Goal: Entertainment & Leisure: Consume media (video, audio)

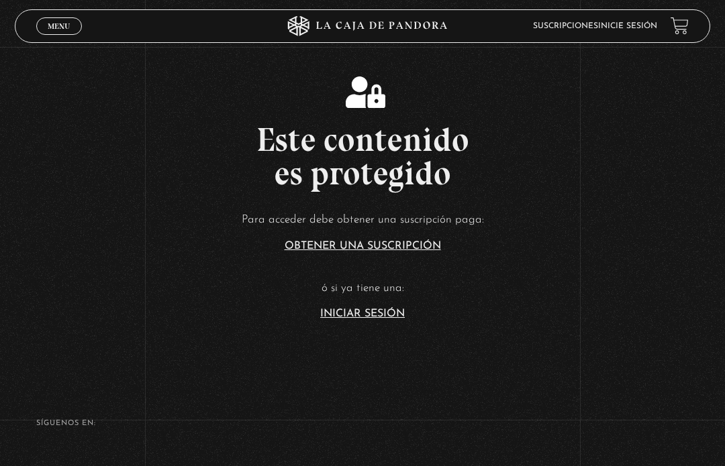
click at [366, 319] on link "Iniciar Sesión" at bounding box center [362, 314] width 85 height 11
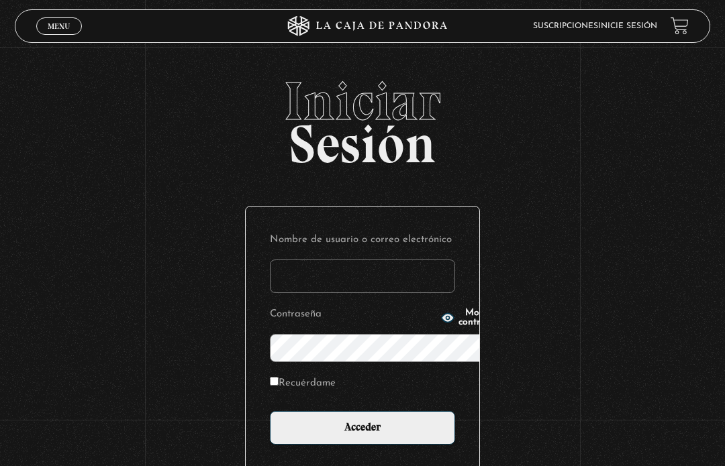
click at [324, 260] on input "Nombre de usuario o correo electrónico" at bounding box center [362, 277] width 185 height 34
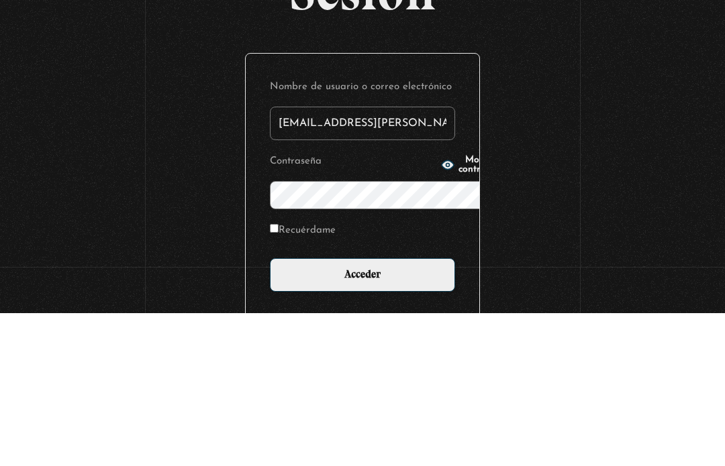
type input "d.alejandra.rg@gmail.com"
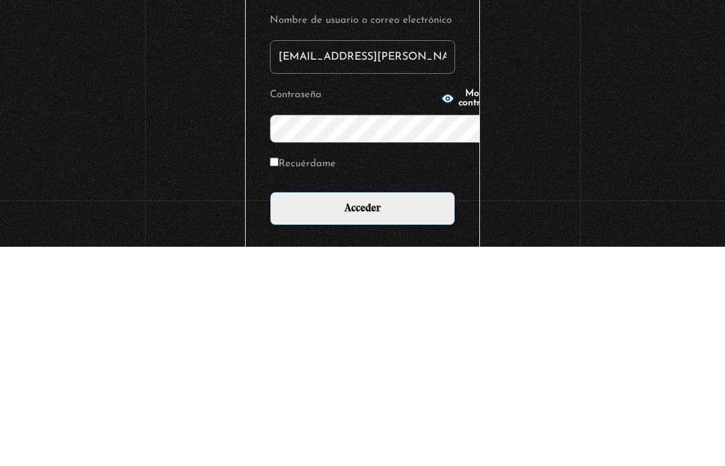
click at [442, 313] on icon "button" at bounding box center [448, 317] width 12 height 9
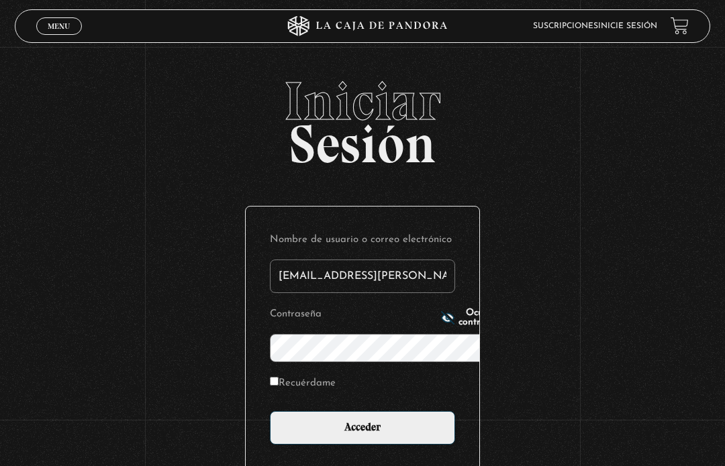
click at [360, 411] on input "Acceder" at bounding box center [362, 428] width 185 height 34
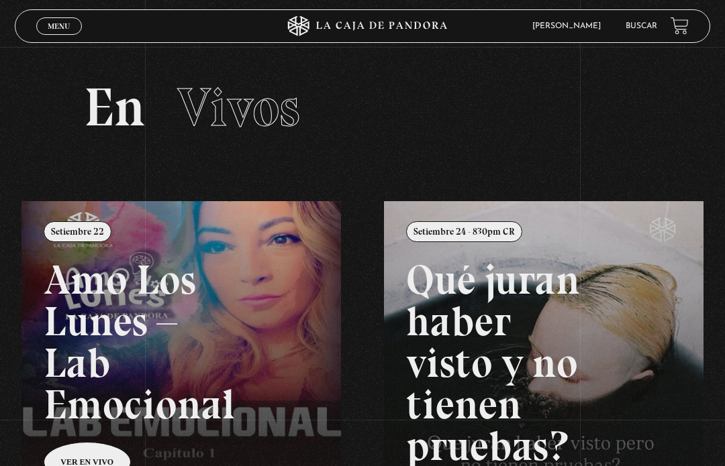
click at [486, 140] on section "En Vivos" at bounding box center [362, 124] width 725 height 154
click at [539, 121] on h2 "En Vivos" at bounding box center [362, 108] width 556 height 54
click at [624, 131] on h2 "En Vivos" at bounding box center [362, 108] width 556 height 54
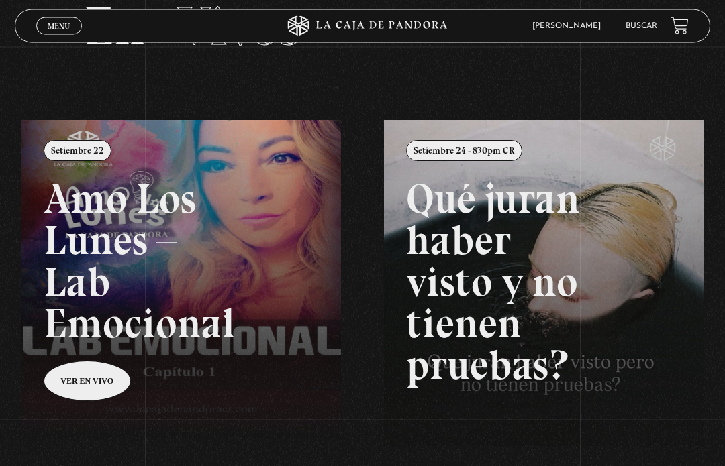
scroll to position [82, 0]
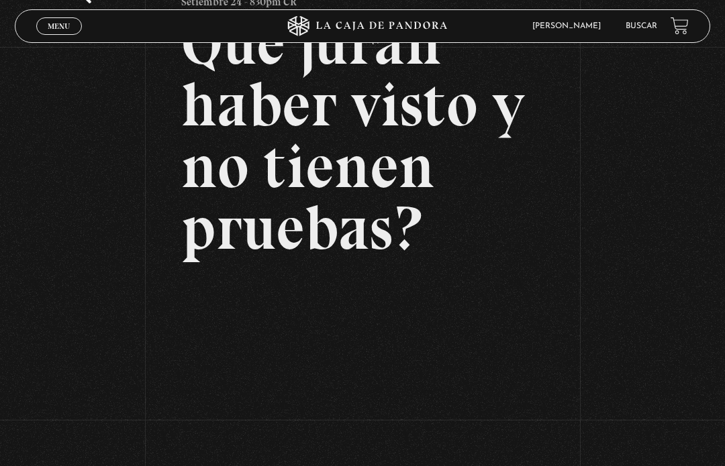
scroll to position [113, 0]
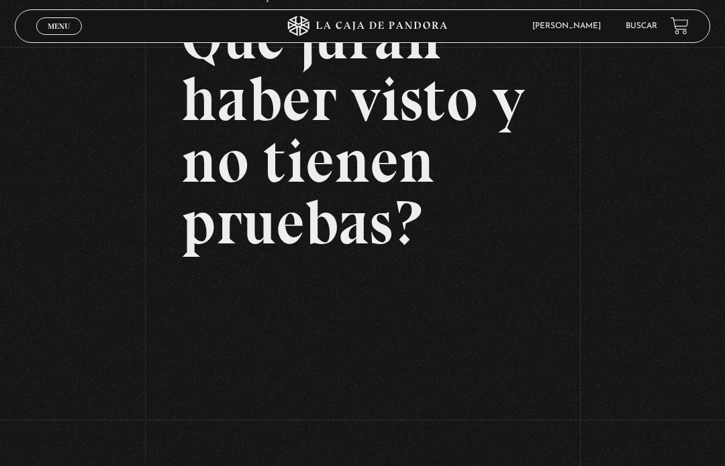
click at [572, 297] on div "Volver Setiembre 24 - 830pm CR Qué juran haber visto y no tienen pruebas?" at bounding box center [362, 219] width 725 height 571
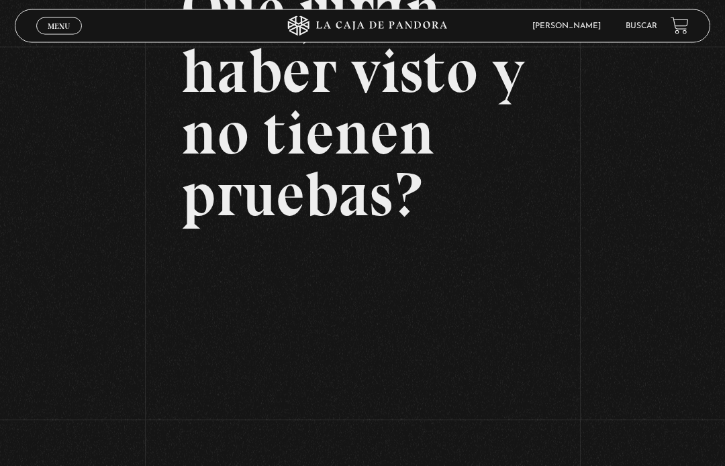
scroll to position [117, 0]
